Goal: Find specific page/section: Find specific page/section

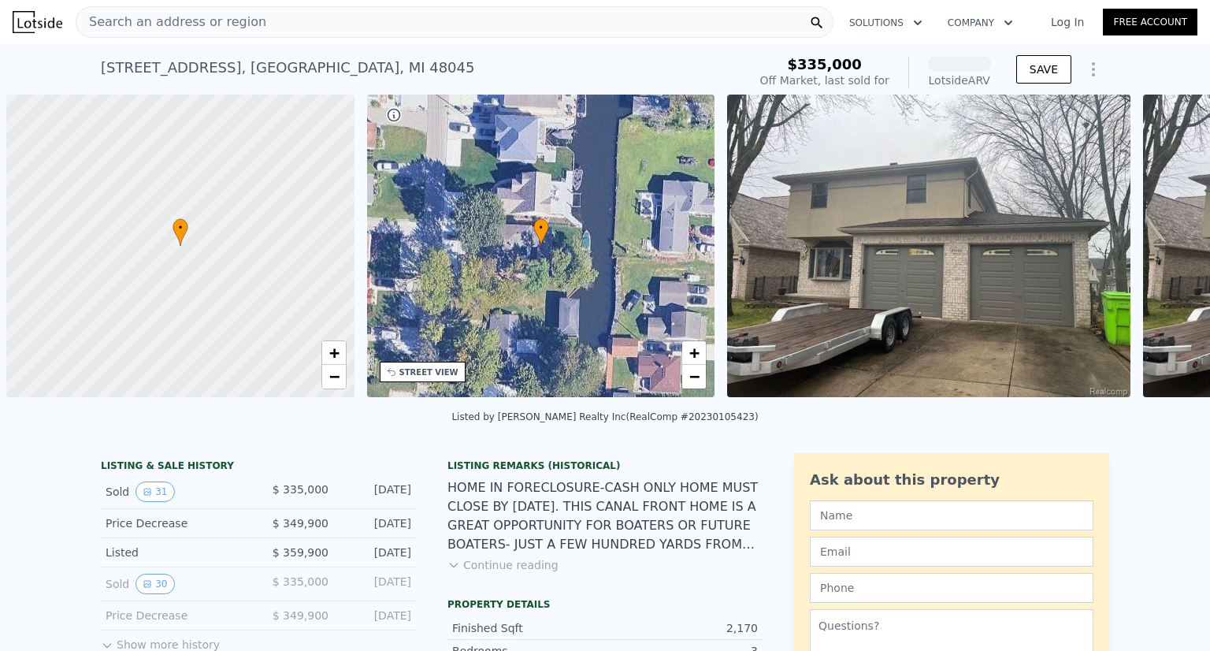
scroll to position [0, 6]
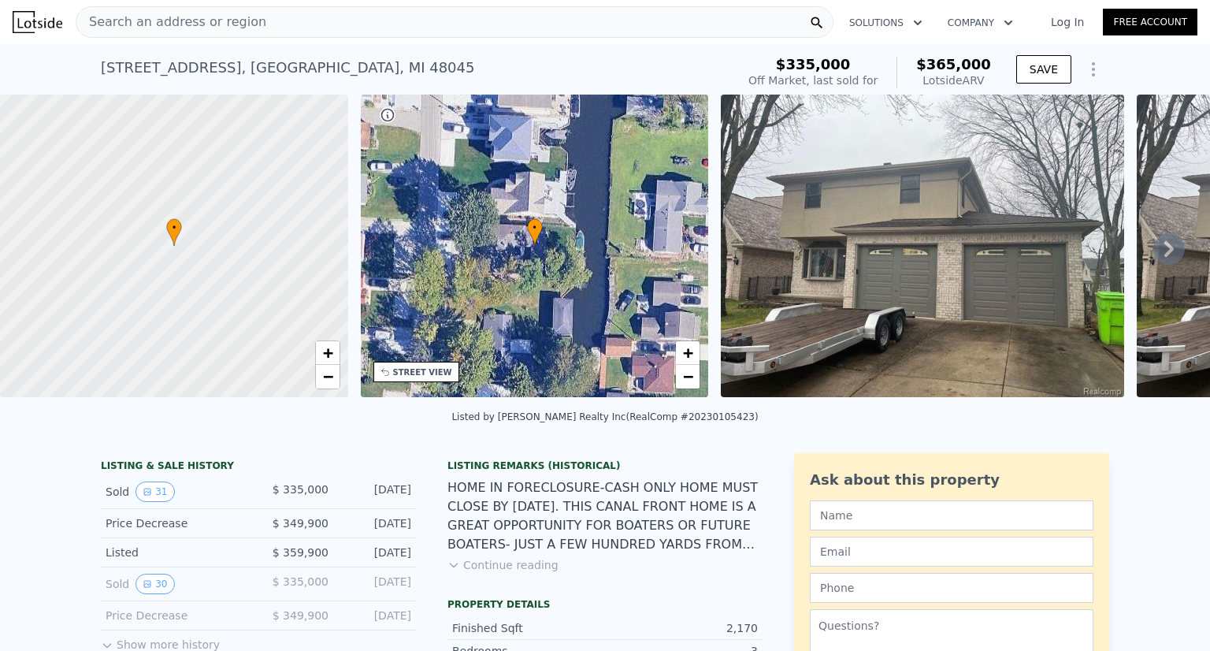
click at [967, 224] on img at bounding box center [922, 246] width 403 height 302
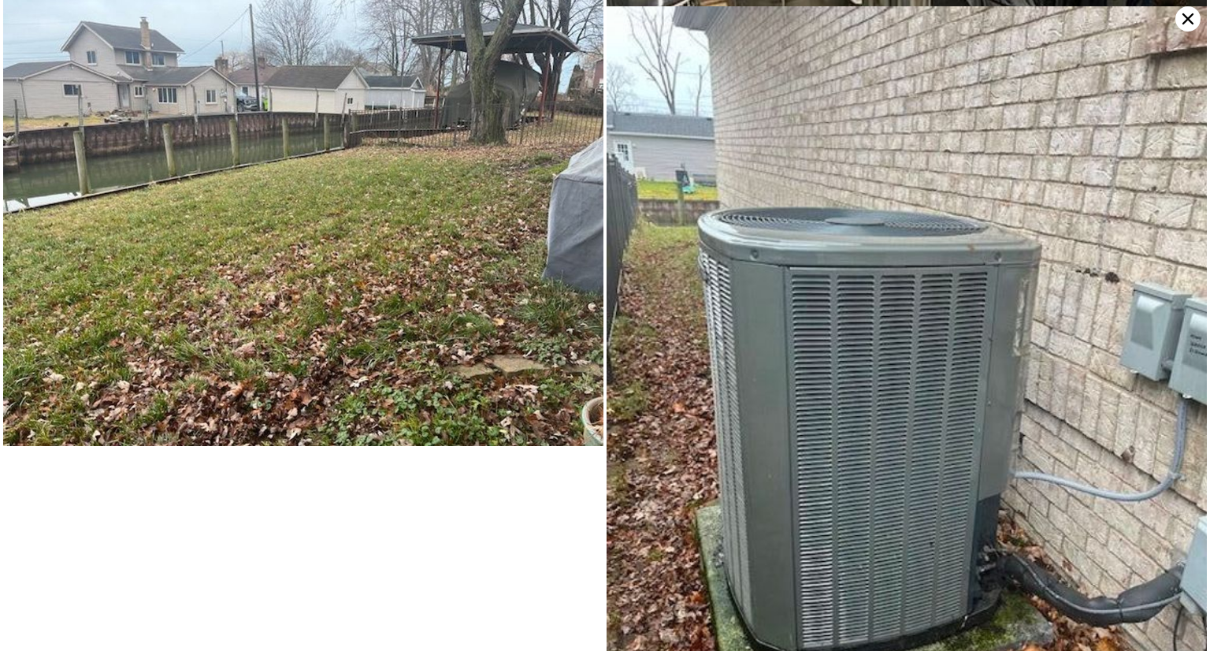
scroll to position [7238, 0]
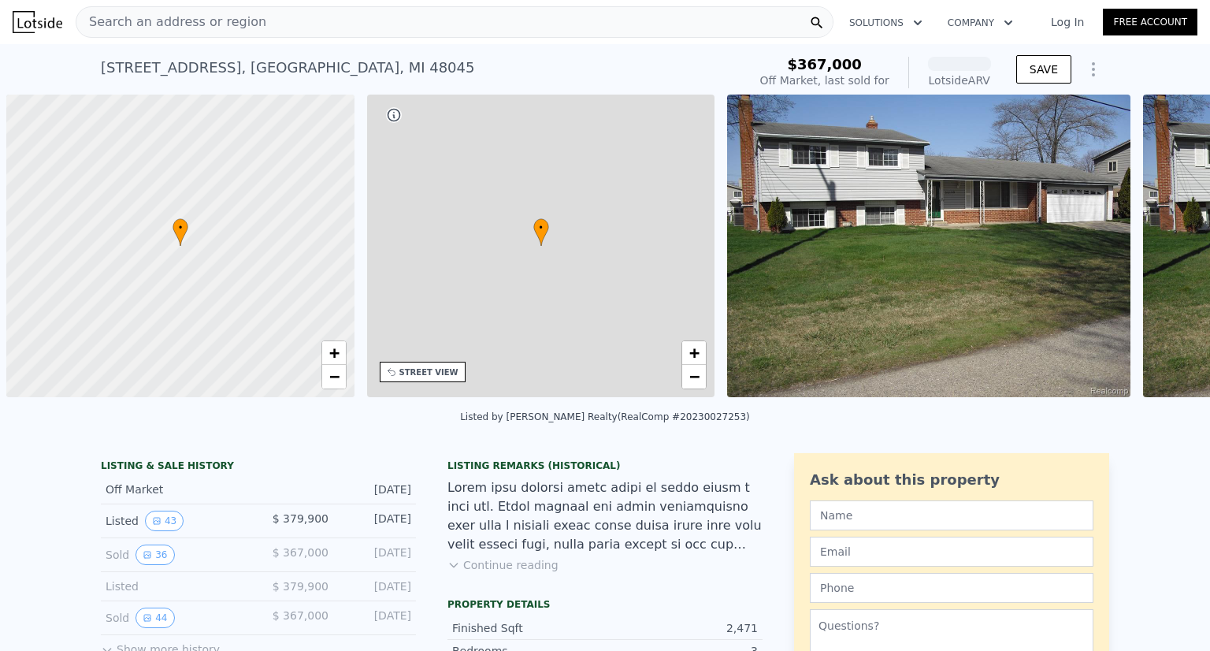
scroll to position [0, 6]
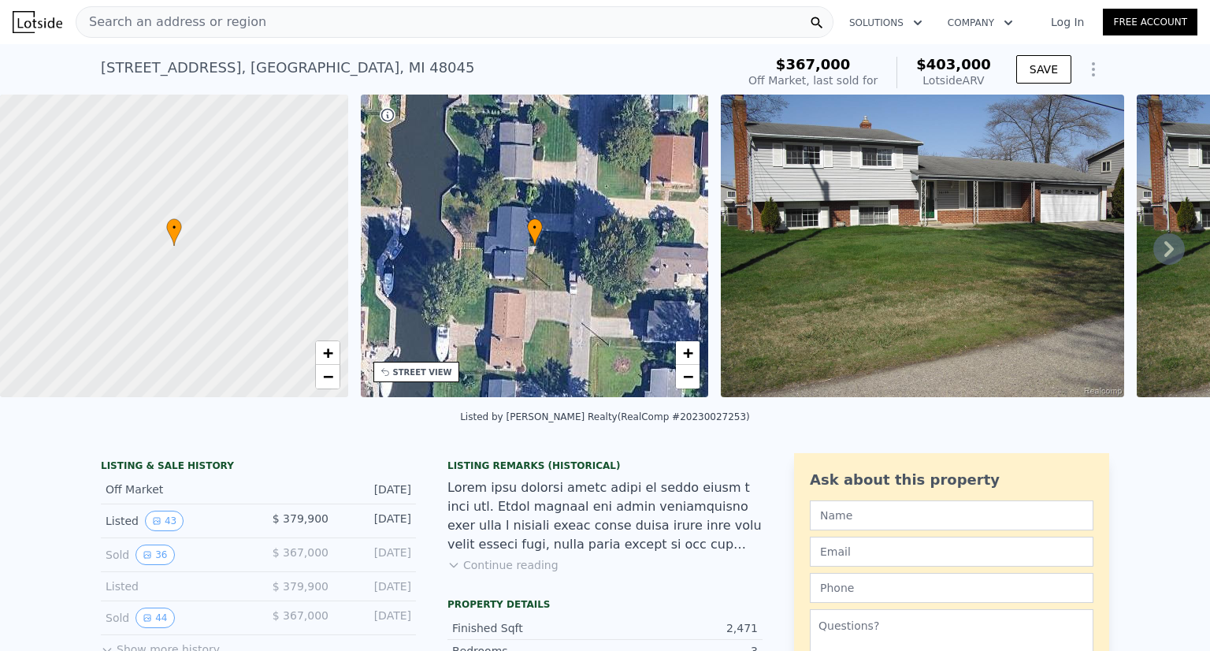
click at [805, 221] on img at bounding box center [922, 246] width 403 height 302
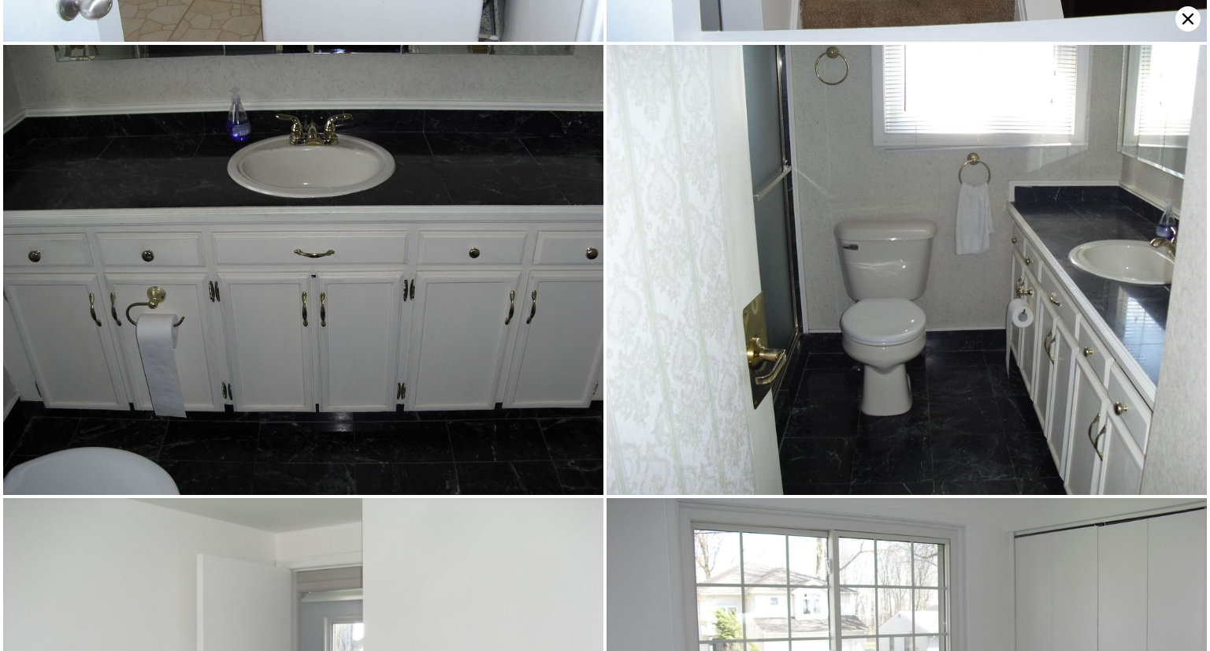
scroll to position [4039, 0]
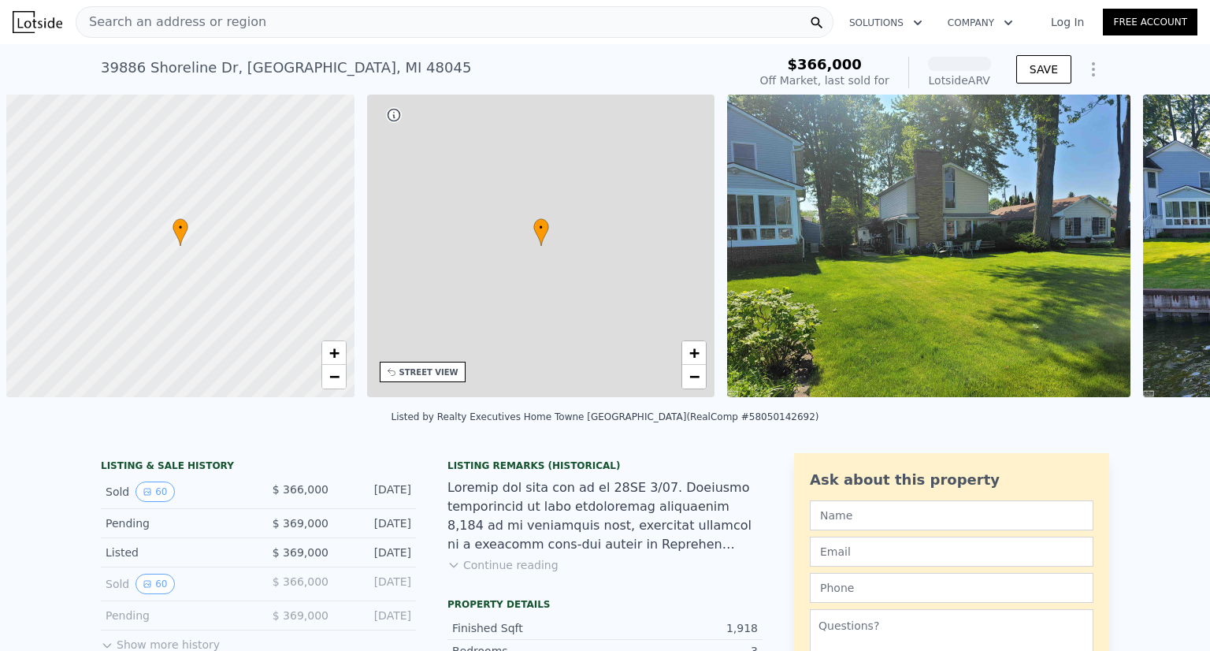
scroll to position [0, 6]
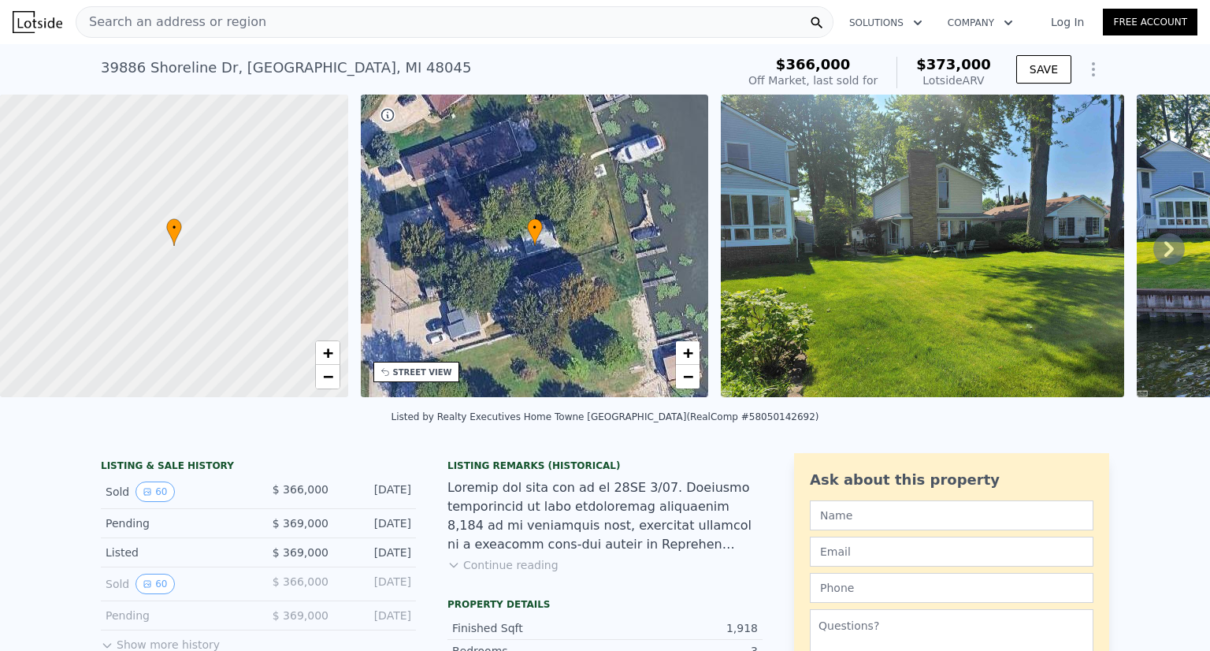
click at [740, 184] on img at bounding box center [922, 246] width 403 height 302
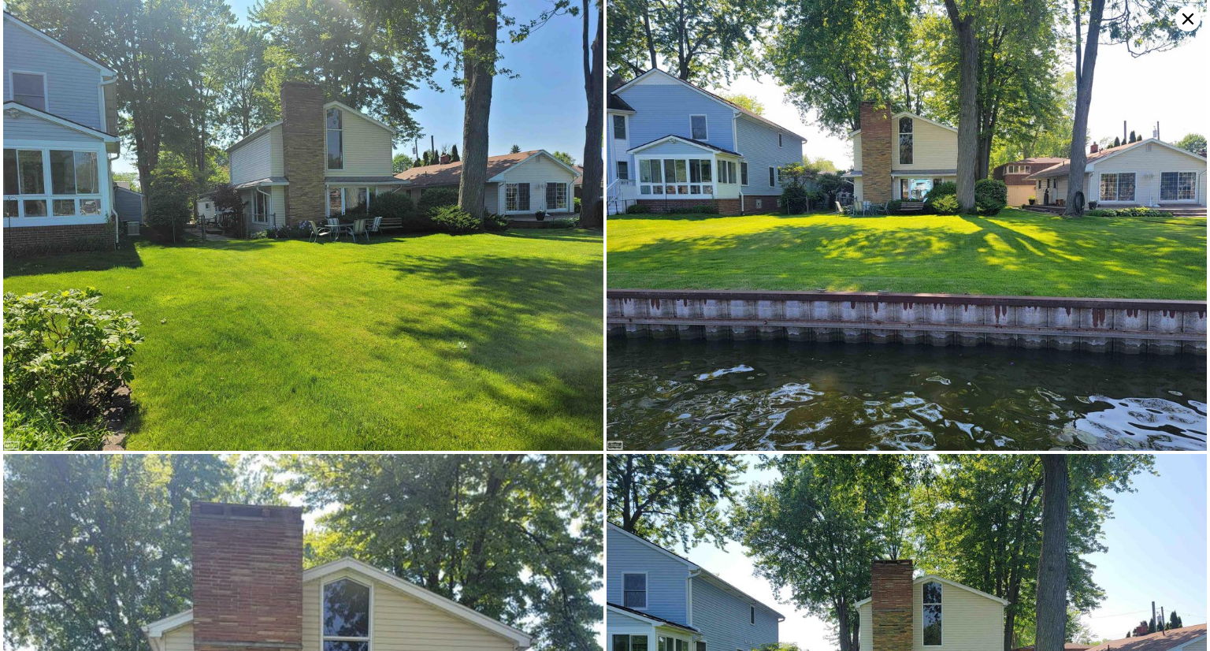
scroll to position [32, 0]
click at [807, 176] on img at bounding box center [906, 225] width 600 height 451
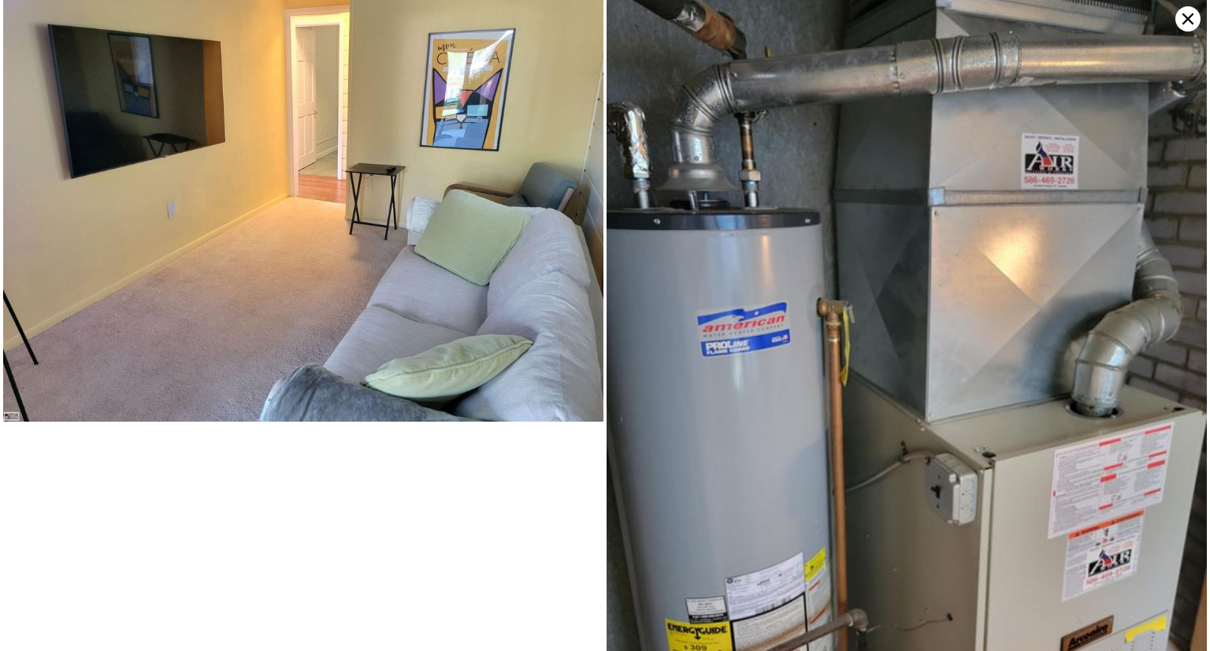
scroll to position [13794, 0]
